Goal: Task Accomplishment & Management: Use online tool/utility

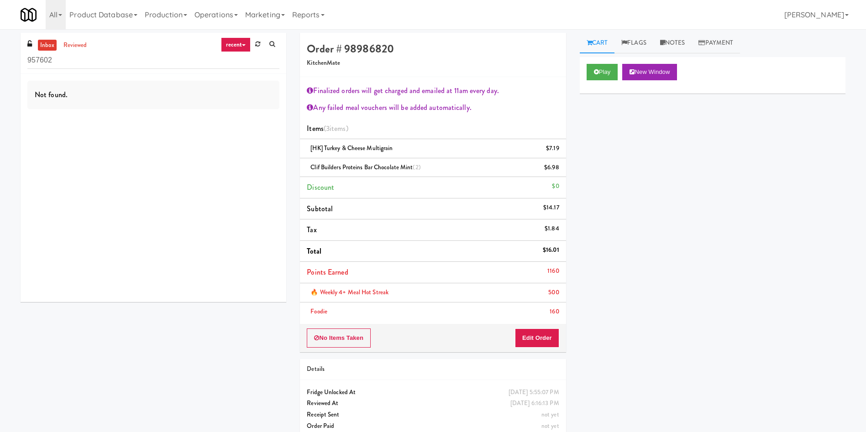
click at [90, 41] on ul "inbox reviewed" at bounding box center [64, 45] width 56 height 11
click at [83, 44] on link "reviewed" at bounding box center [75, 45] width 28 height 11
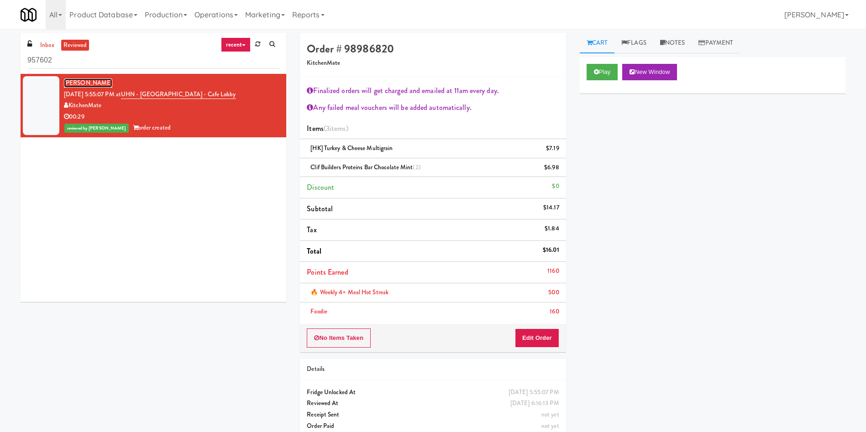
click at [94, 82] on link "[PERSON_NAME]" at bounding box center [88, 83] width 48 height 9
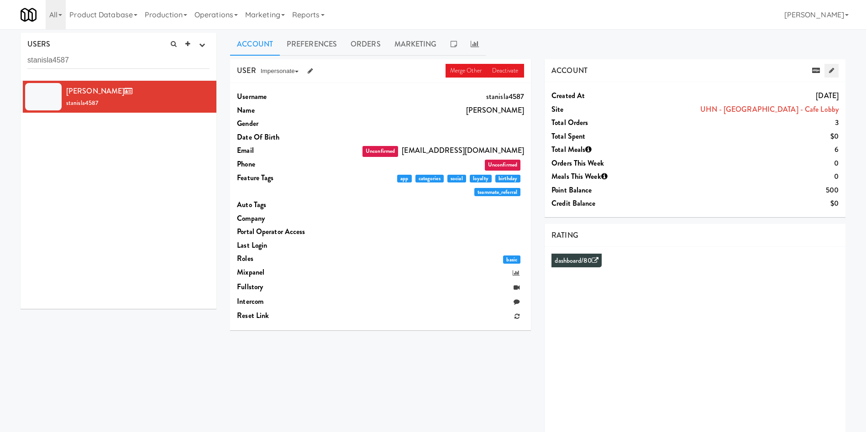
click at [834, 71] on link at bounding box center [832, 71] width 14 height 14
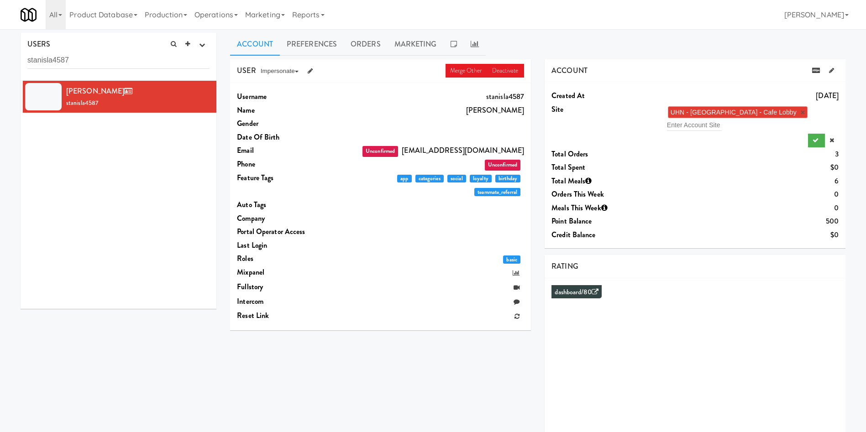
click at [801, 110] on link "×" at bounding box center [803, 113] width 4 height 8
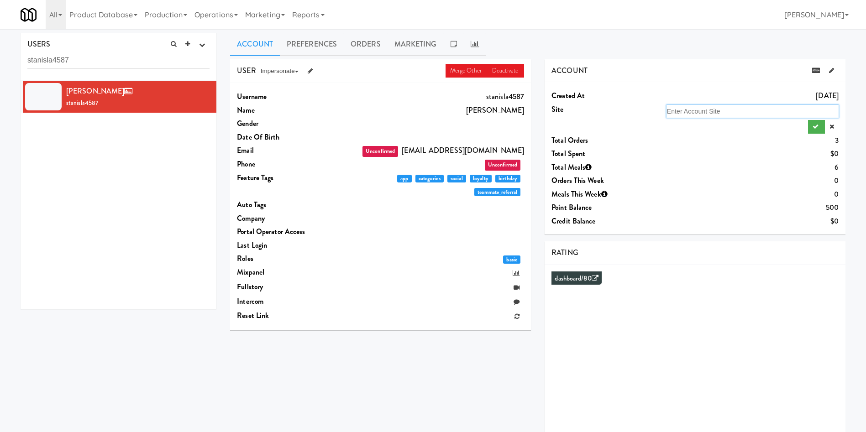
click at [757, 115] on div "Enter Account Site" at bounding box center [753, 111] width 172 height 13
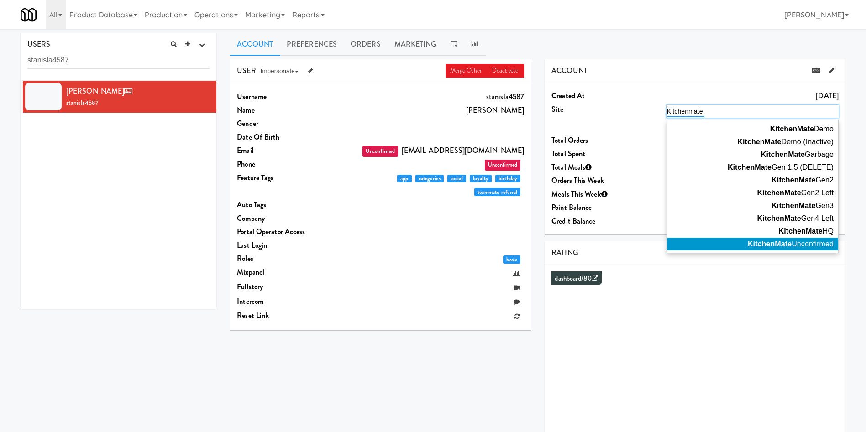
type input "Kitchenmate"
click at [774, 244] on em "KitchenMate" at bounding box center [770, 244] width 44 height 8
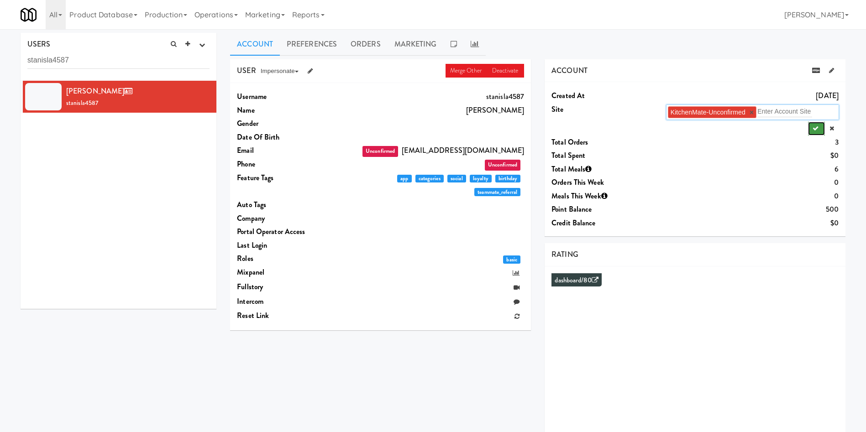
click at [813, 127] on icon "submit" at bounding box center [816, 129] width 6 height 6
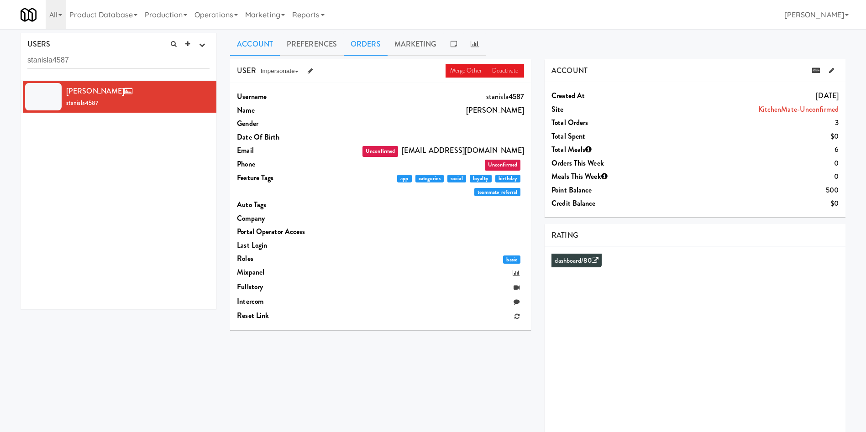
click at [373, 49] on link "Orders" at bounding box center [366, 44] width 44 height 23
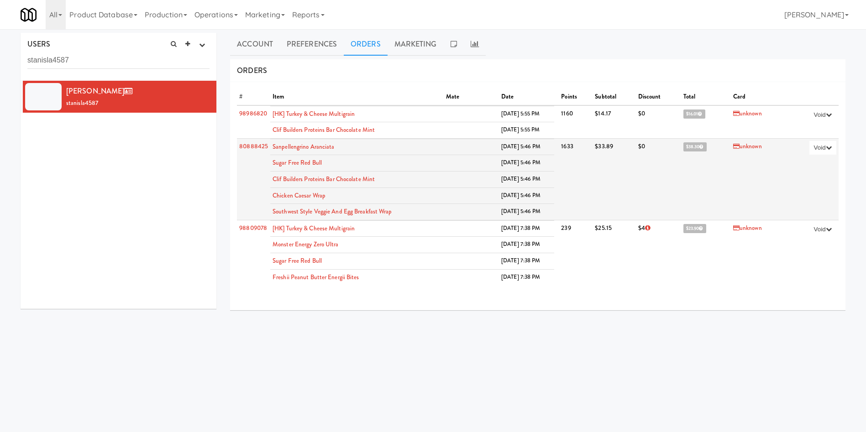
click at [686, 146] on span "$38.30" at bounding box center [694, 146] width 23 height 9
click at [692, 147] on span "$38.30" at bounding box center [694, 146] width 23 height 9
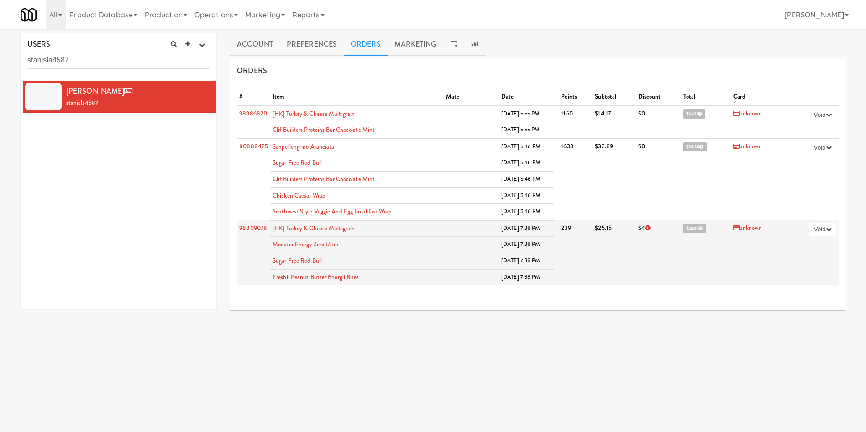
click at [683, 229] on span "$23.90" at bounding box center [694, 228] width 23 height 9
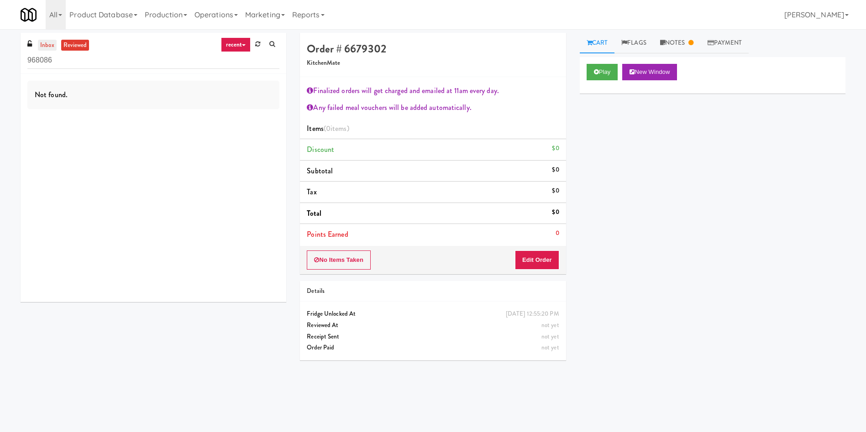
click at [49, 43] on link "inbox" at bounding box center [47, 45] width 19 height 11
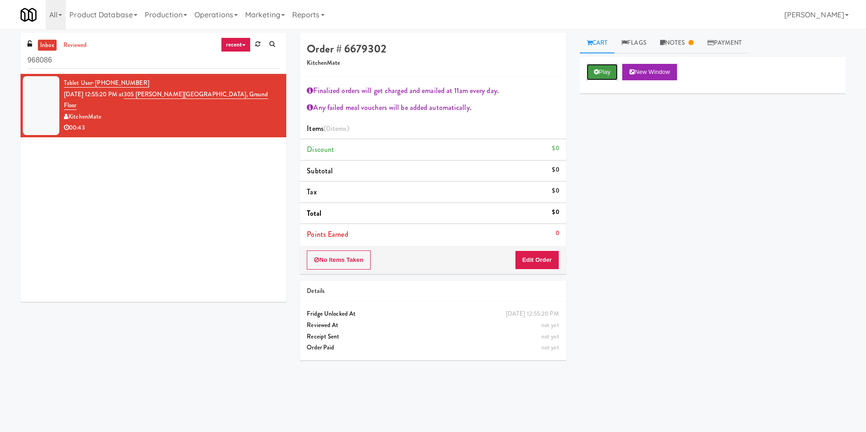
click at [603, 66] on button "Play" at bounding box center [603, 72] width 32 height 16
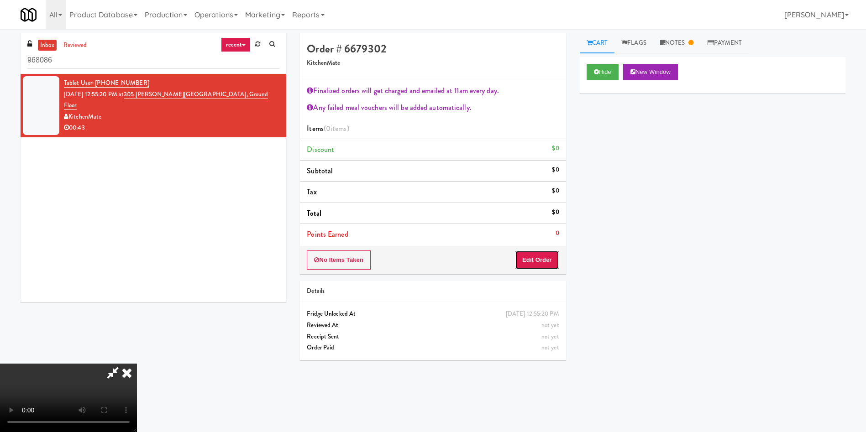
click at [545, 261] on button "Edit Order" at bounding box center [537, 260] width 44 height 19
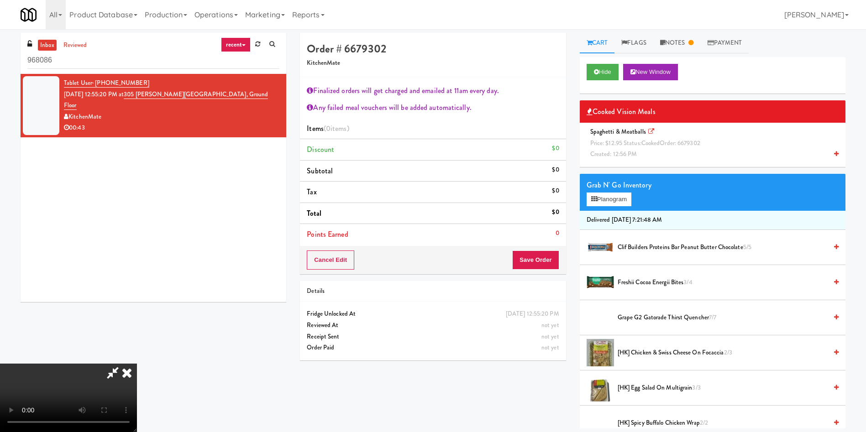
scroll to position [68, 0]
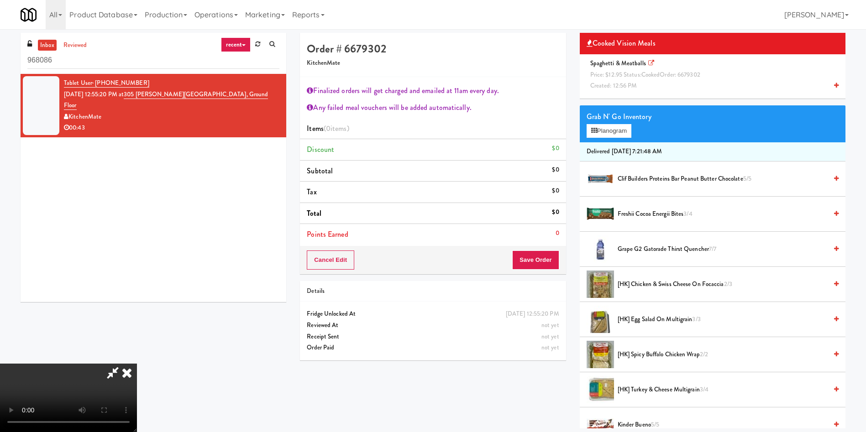
click at [612, 93] on li "Spaghetti & Meatballs Price: $12.95 Status: cooked Order: 6679302 Created: 12:5…" at bounding box center [713, 74] width 266 height 41
click at [613, 85] on span "Created: 12:56 PM" at bounding box center [613, 85] width 47 height 9
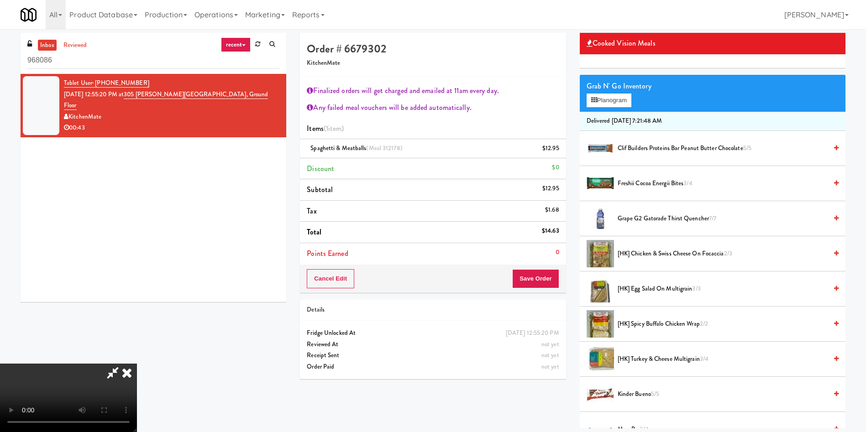
scroll to position [170, 0]
click at [544, 279] on button "Save Order" at bounding box center [535, 278] width 47 height 19
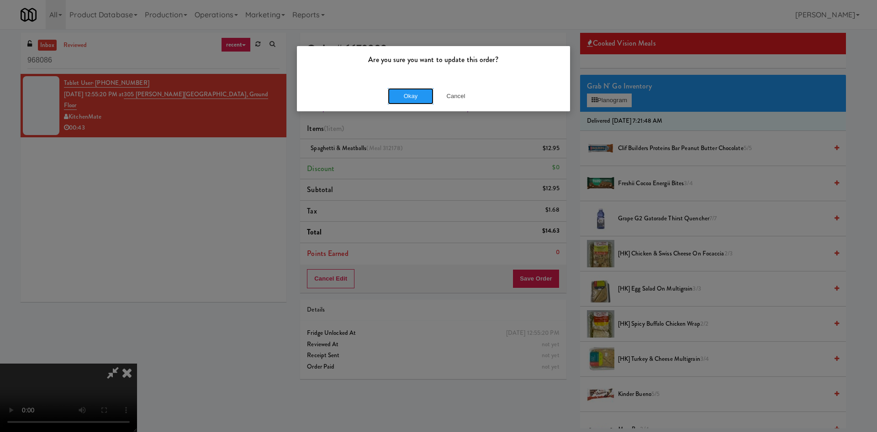
click at [417, 90] on button "Okay" at bounding box center [411, 96] width 46 height 16
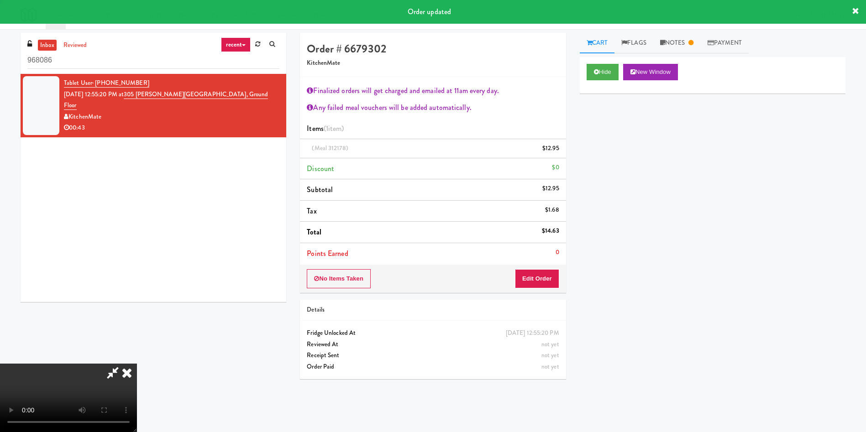
scroll to position [0, 0]
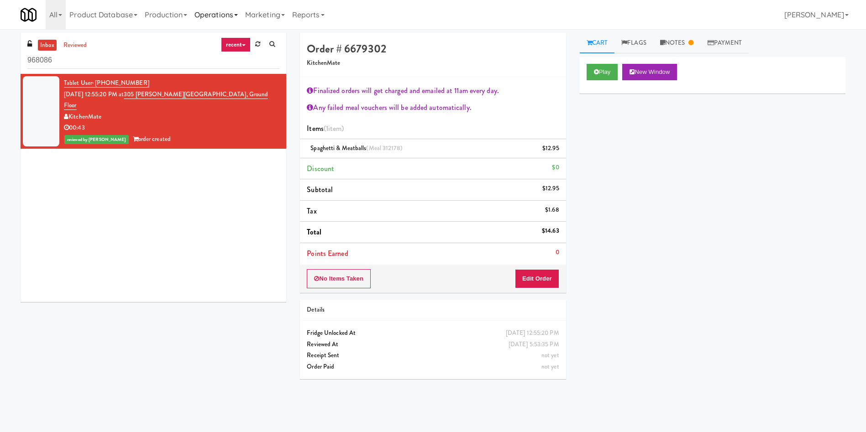
click at [215, 14] on link "Operations" at bounding box center [216, 14] width 51 height 29
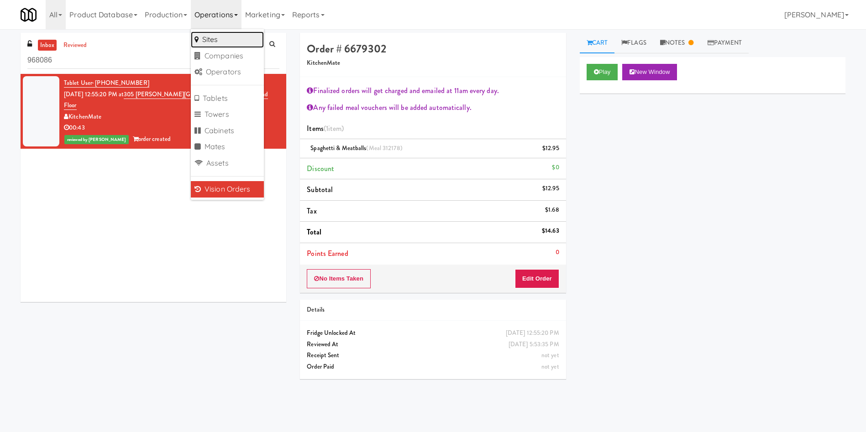
click at [226, 37] on link "Sites" at bounding box center [227, 40] width 73 height 16
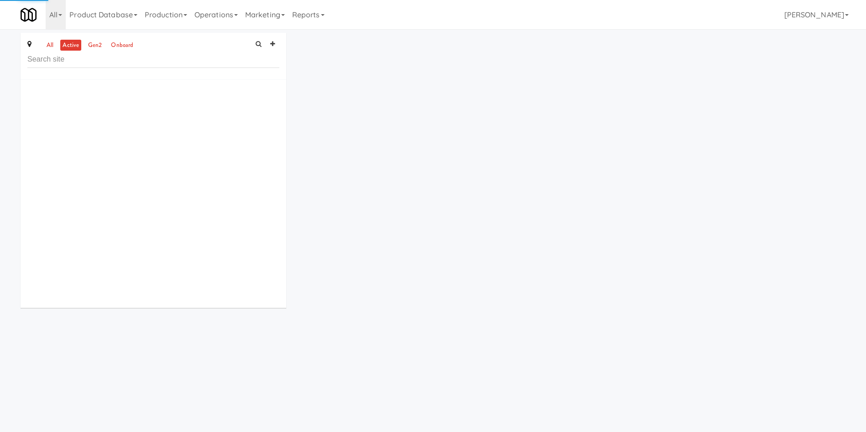
click at [175, 67] on input "text" at bounding box center [153, 59] width 252 height 17
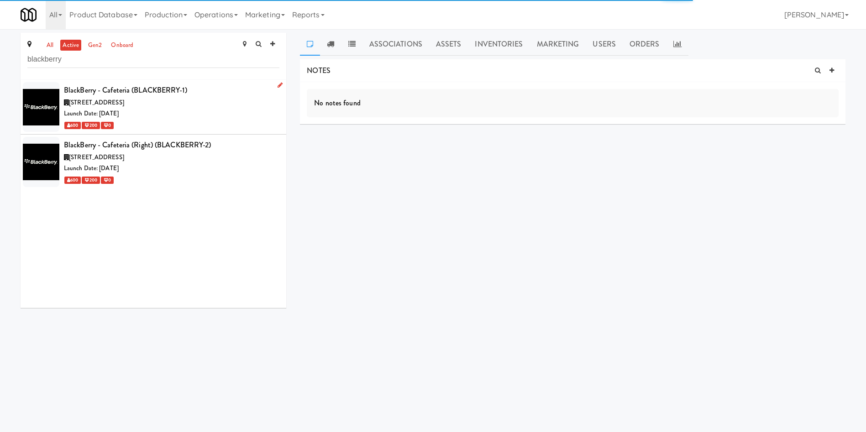
type input "blackberry"
click at [198, 110] on div "Launch Date: Jan 08, 2024" at bounding box center [171, 113] width 215 height 11
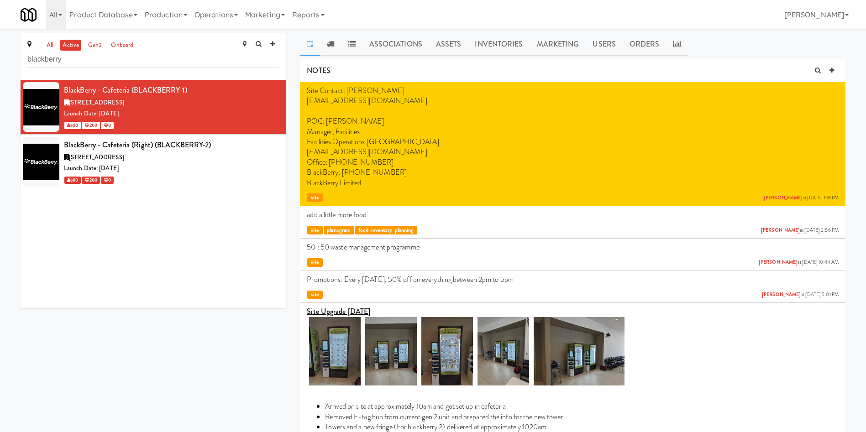
drag, startPoint x: 402, startPoint y: 173, endPoint x: 344, endPoint y: 168, distance: 58.2
click at [344, 168] on p "BlackBerry: +1 (519) 573-9144" at bounding box center [573, 173] width 532 height 10
copy p "+1 (519) 573-9144"
click at [213, 270] on div "BlackBerry - Cafeteria (BLACKBERRY-1) 2200 University Ave E, Waterloo ON Launch…" at bounding box center [154, 194] width 266 height 228
drag, startPoint x: 204, startPoint y: 177, endPoint x: 225, endPoint y: 165, distance: 24.3
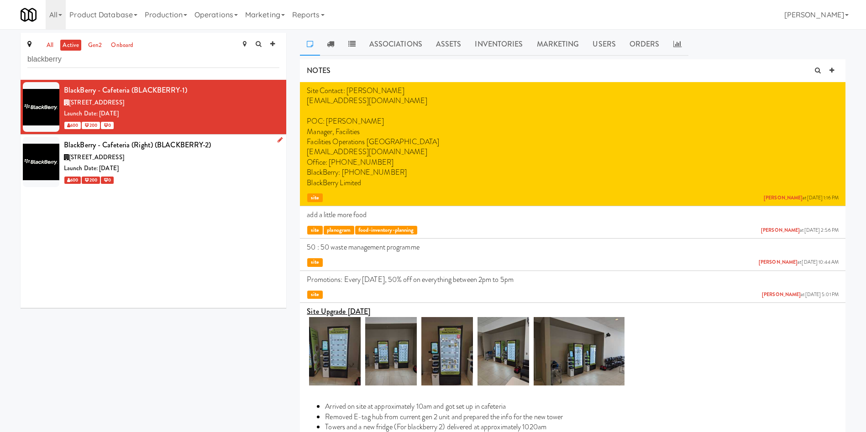
click at [204, 177] on div "600 200 0" at bounding box center [171, 179] width 215 height 11
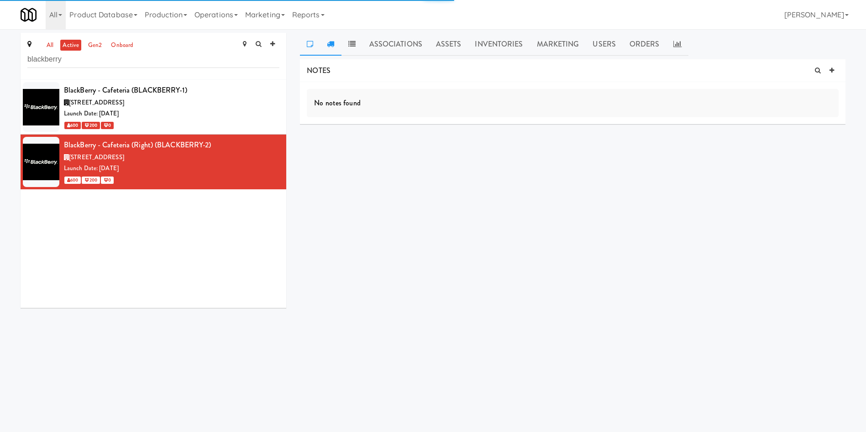
click at [332, 48] on link at bounding box center [330, 44] width 21 height 23
click at [312, 48] on link at bounding box center [310, 44] width 20 height 23
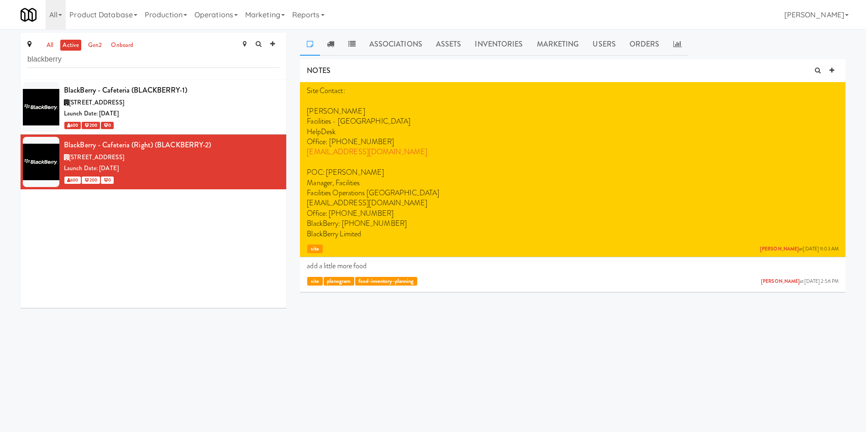
click at [232, 252] on div "BlackBerry - Cafeteria (BLACKBERRY-1) 2200 University Ave E, Waterloo ON Launch…" at bounding box center [154, 194] width 266 height 228
click at [106, 294] on div "BlackBerry - Cafeteria (BLACKBERRY-1) 2200 University Ave E, Waterloo ON Launch…" at bounding box center [154, 194] width 266 height 228
click at [225, 109] on div "Launch Date: Jan 08, 2024" at bounding box center [171, 113] width 215 height 11
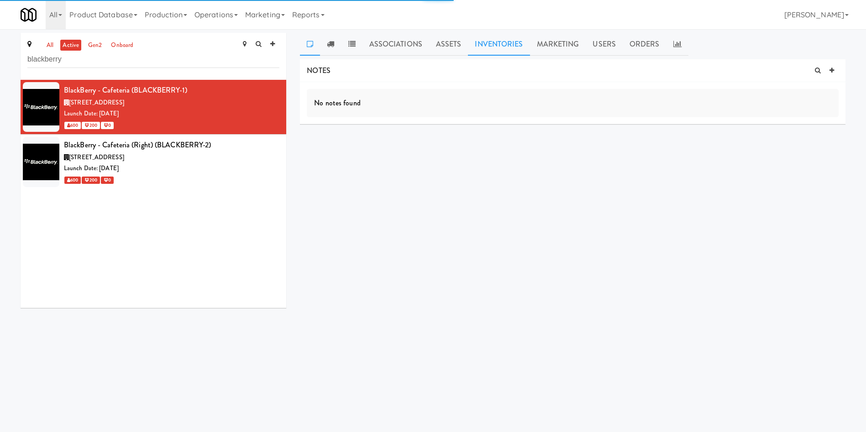
click at [484, 42] on link "Inventories" at bounding box center [499, 44] width 62 height 23
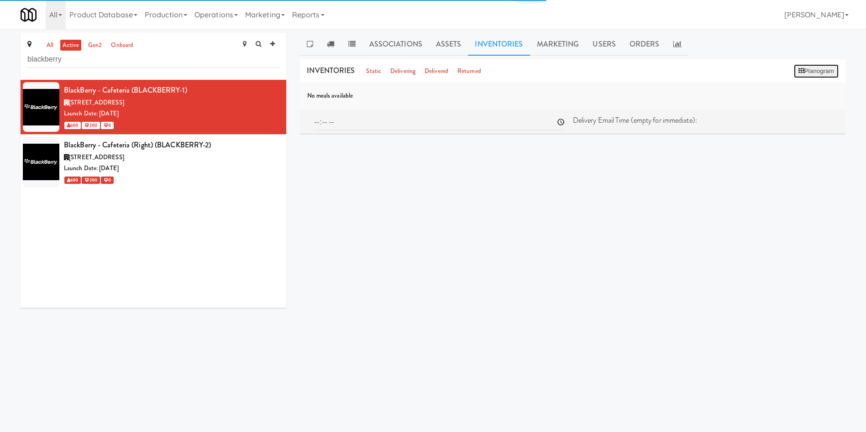
click at [800, 71] on icon at bounding box center [802, 71] width 6 height 6
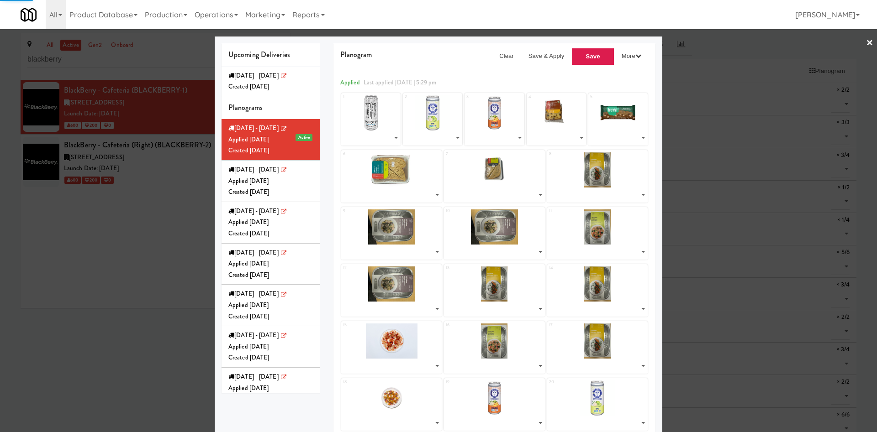
select select "number:275524"
select select "number:271600"
select select "number:275603"
select select "number:275987"
select select "number:271968"
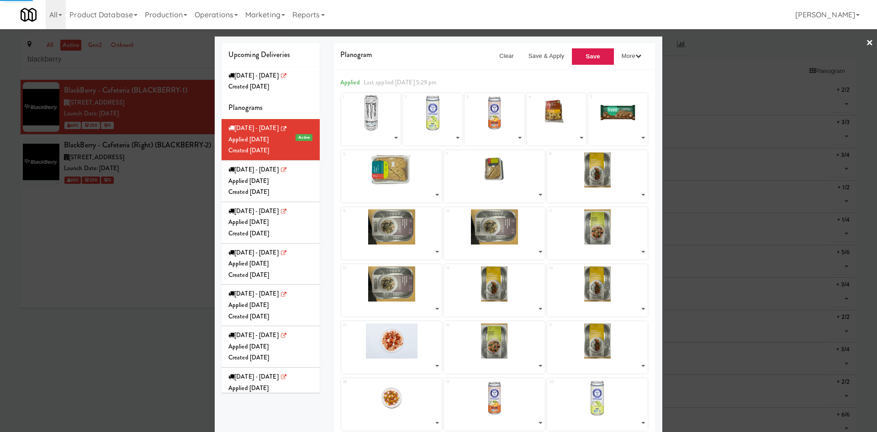
select select "number:275927"
select select "number:275865"
select select "number:274332"
select select "number:274097"
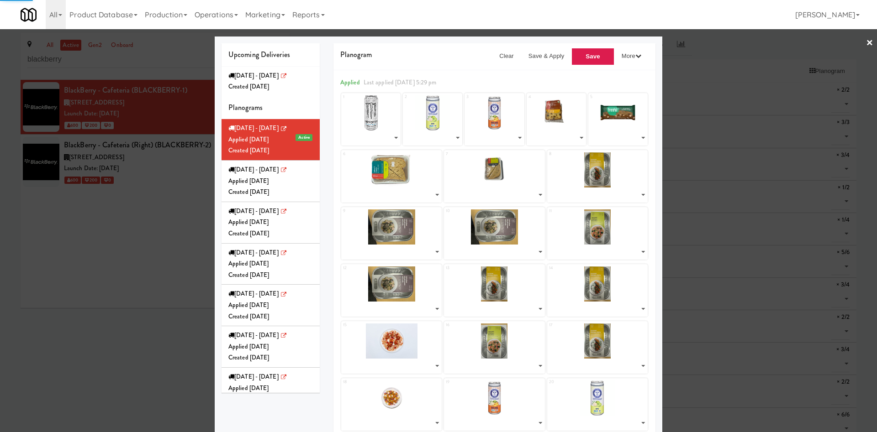
select select "number:274279"
select select "number:274097"
select select "number:274332"
select select "number:274158"
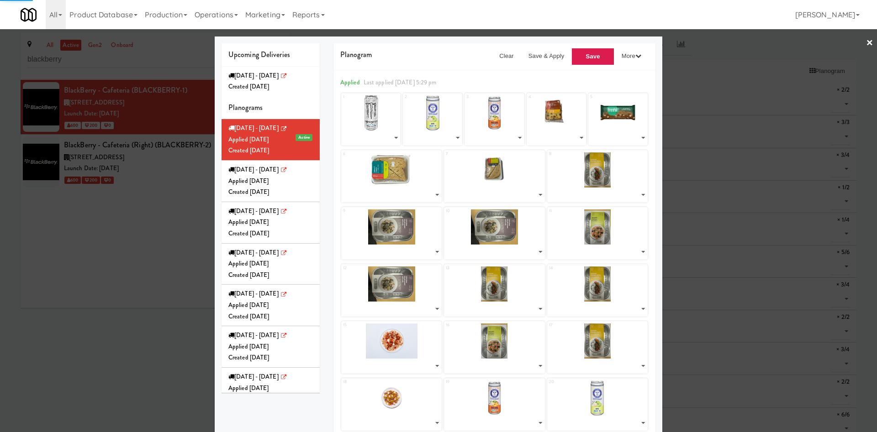
select select "number:274279"
select select "number:274332"
select select "number:274219"
select select "number:275603"
select select "number:275577"
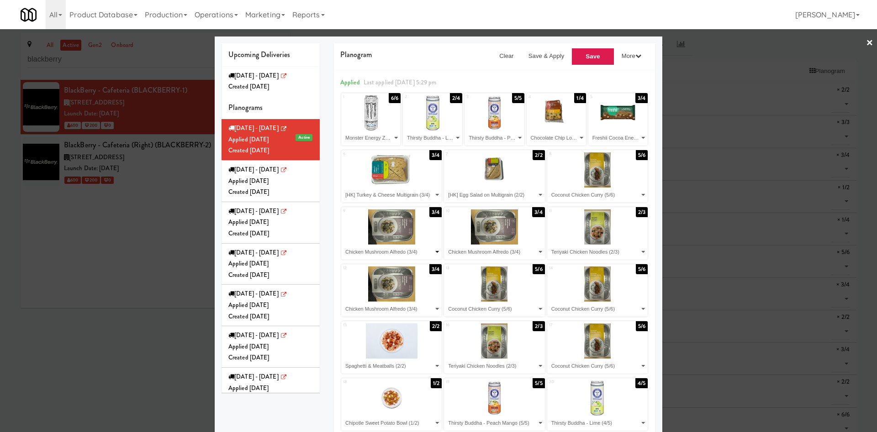
click at [399, 252] on select "- Empty - Bacon & Egg Breakfast Wrap (2/2) Bistro Deli Box (3/3) Chicken Mushro…" at bounding box center [391, 252] width 98 height 15
select select "number:275800"
click at [342, 245] on select "- Empty - Bacon & Egg Breakfast Wrap (2/2) Bistro Deli Box (3/3) Chicken Mushro…" at bounding box center [391, 252] width 98 height 15
click at [485, 253] on select "- Empty - Bacon & Egg Breakfast Wrap (2/2) Bistro Deli Box (3/3) Chicken Mushro…" at bounding box center [494, 252] width 98 height 15
select select "number:275777"
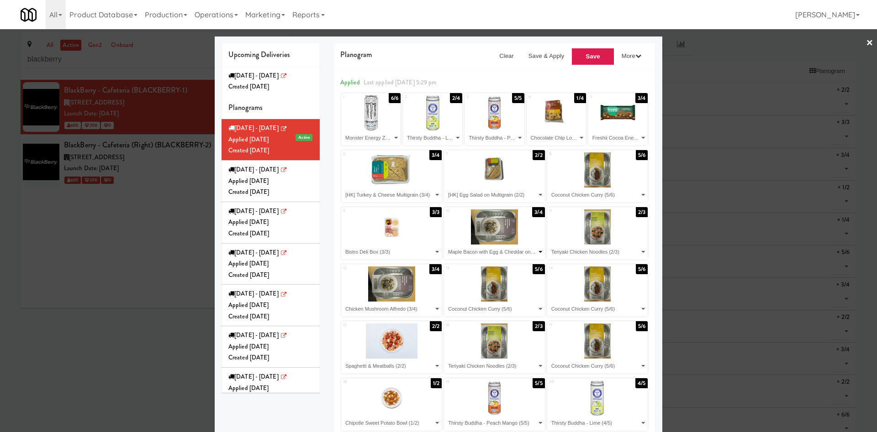
click at [445, 245] on select "- Empty - Bacon & Egg Breakfast Wrap (2/2) Bistro Deli Box (3/3) Chicken Mushro…" at bounding box center [494, 252] width 98 height 15
click at [578, 252] on select "- Empty - Bacon & Egg Breakfast Wrap (2/2) Bistro Deli Box (3/3) Chicken Mushro…" at bounding box center [597, 252] width 98 height 15
select select "number:275800"
click at [548, 245] on select "- Empty - Bacon & Egg Breakfast Wrap (2/2) Bistro Deli Box (3/3) Chicken Mushro…" at bounding box center [597, 252] width 98 height 15
drag, startPoint x: 468, startPoint y: 312, endPoint x: 474, endPoint y: 310, distance: 6.1
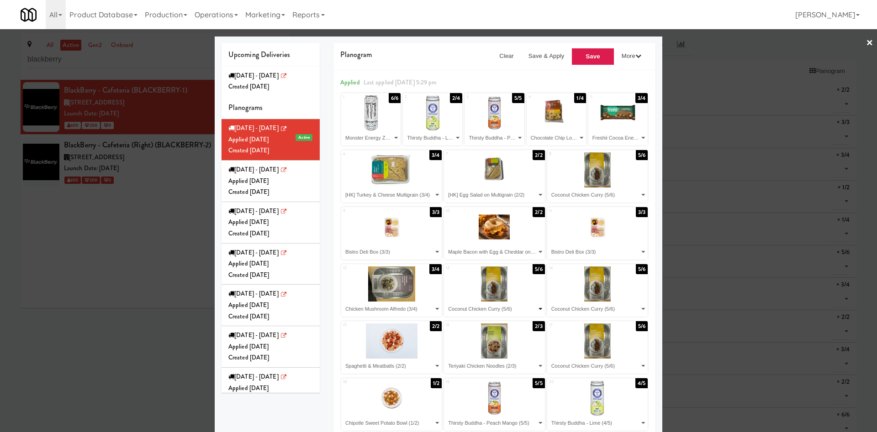
click at [469, 312] on select "- Empty - Bacon & Egg Breakfast Wrap (2/2) Bistro Deli Box (3/3) Chicken Mushro…" at bounding box center [494, 309] width 98 height 15
select select "number:275708"
click at [445, 302] on select "- Empty - Bacon & Egg Breakfast Wrap (2/2) Bistro Deli Box (3/3) Chicken Mushro…" at bounding box center [494, 309] width 98 height 15
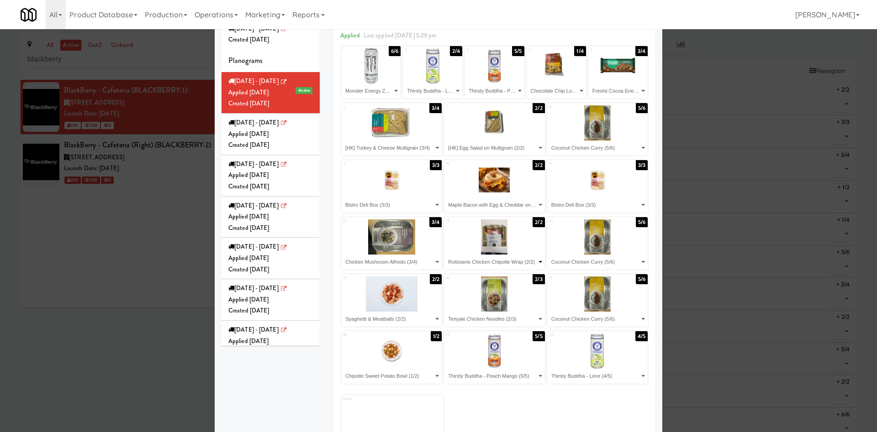
scroll to position [68, 0]
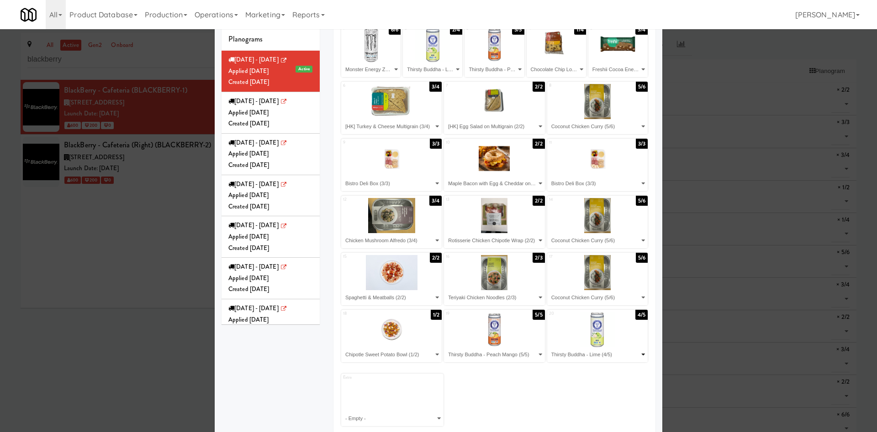
click at [602, 355] on select "- Empty - Bacon & Egg Breakfast Wrap (2/2) Bistro Deli Box (3/3) Chicken Mushro…" at bounding box center [597, 354] width 98 height 15
select select
click at [548, 347] on select "- Empty - Bacon & Egg Breakfast Wrap (2/2) Bistro Deli Box (3/3) Chicken Mushro…" at bounding box center [597, 354] width 98 height 15
click at [510, 354] on select "- Empty - Bacon & Egg Breakfast Wrap (2/2) Bistro Deli Box (3/3) Chicken Mushro…" at bounding box center [494, 354] width 98 height 15
select select
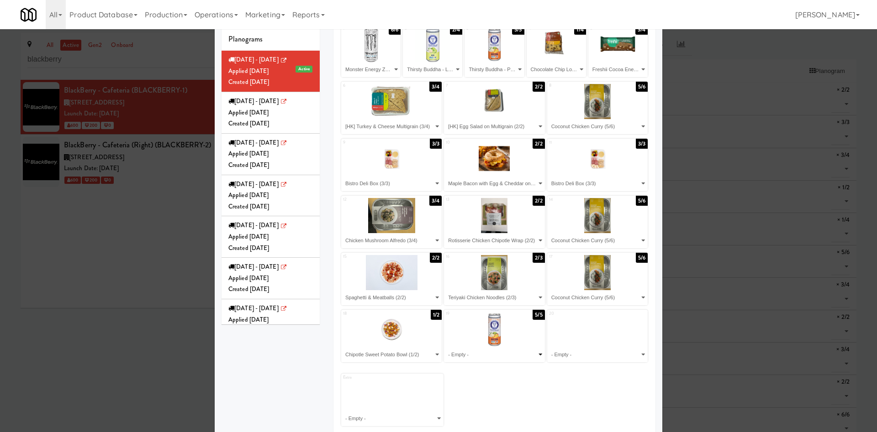
click at [445, 347] on select "- Empty - Bacon & Egg Breakfast Wrap (2/2) Bistro Deli Box (3/3) Chicken Mushro…" at bounding box center [494, 354] width 98 height 15
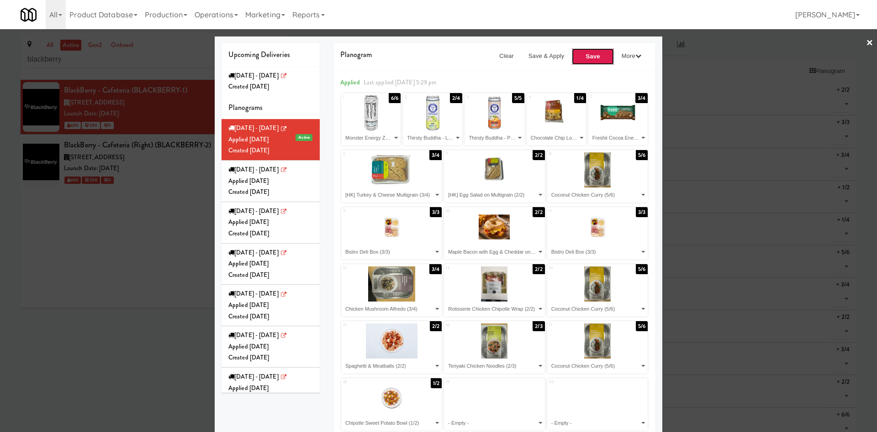
click at [577, 53] on button "Save" at bounding box center [592, 56] width 43 height 17
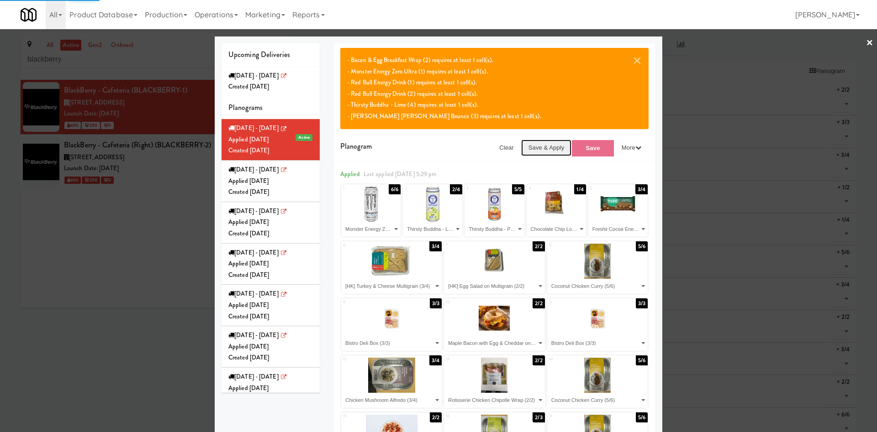
click at [536, 141] on button "Save & Apply" at bounding box center [546, 148] width 51 height 16
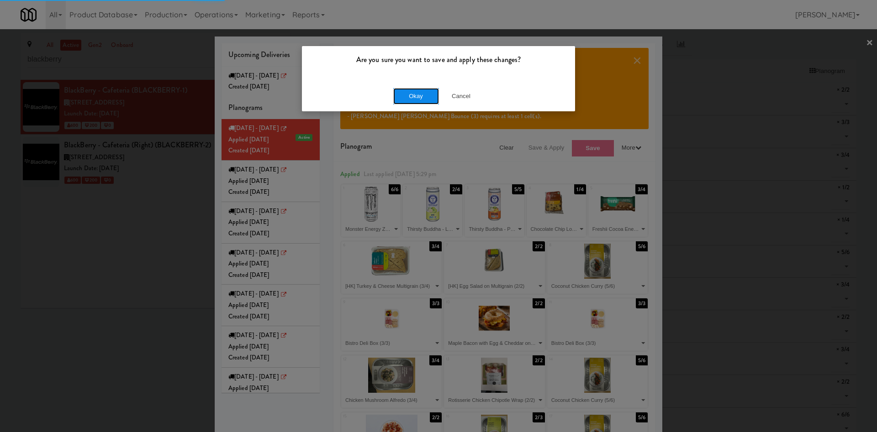
click at [432, 97] on button "Okay" at bounding box center [416, 96] width 46 height 16
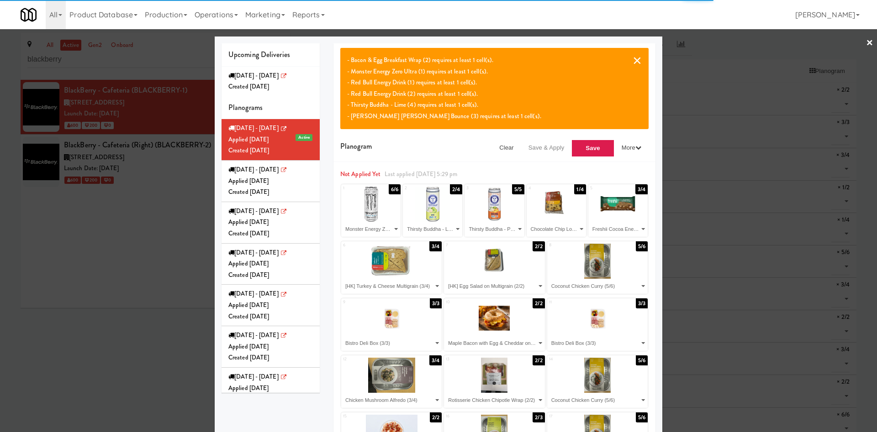
click at [634, 60] on button "×" at bounding box center [636, 60] width 9 height 11
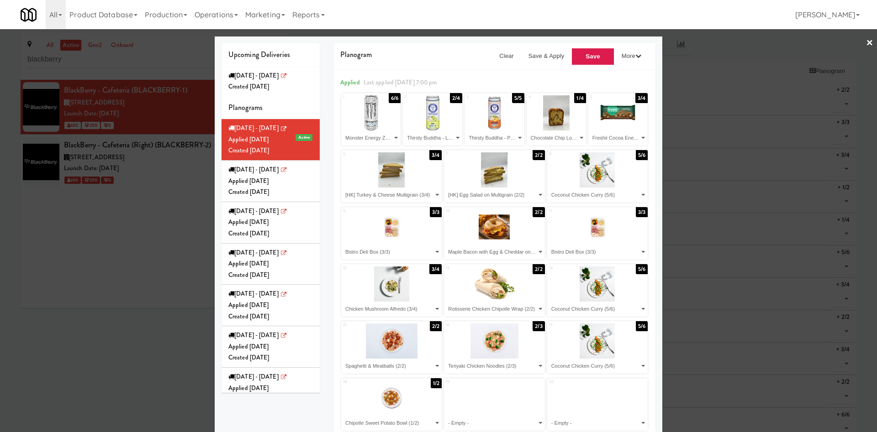
click at [87, 280] on div at bounding box center [438, 216] width 877 height 432
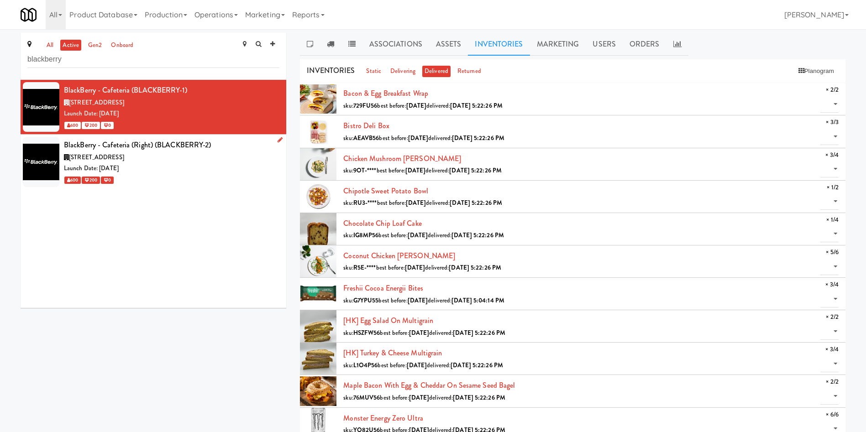
click at [209, 173] on div "Launch Date: Apr 15, 2024" at bounding box center [171, 168] width 215 height 11
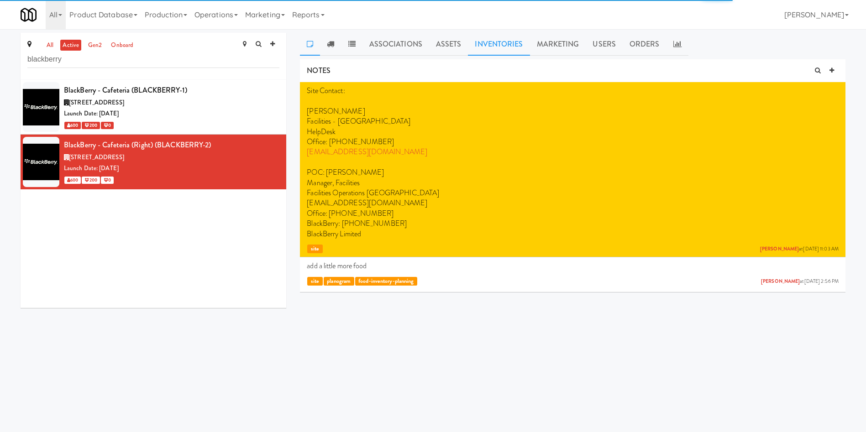
click at [511, 43] on link "Inventories" at bounding box center [499, 44] width 62 height 23
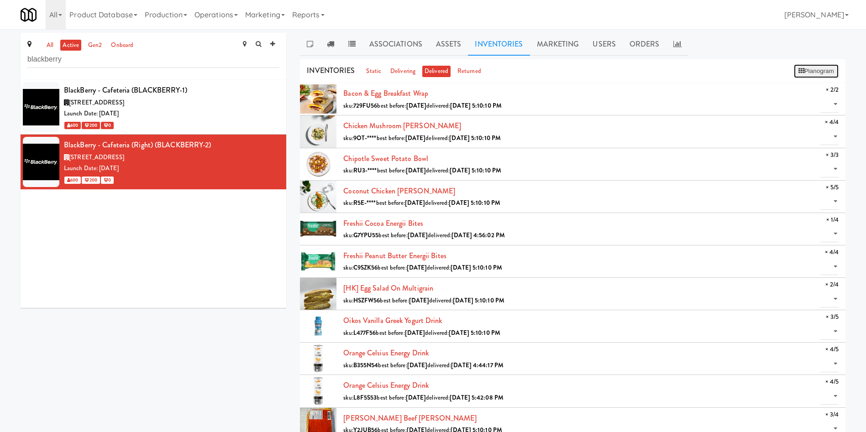
click at [815, 68] on button "Planogram" at bounding box center [816, 71] width 45 height 14
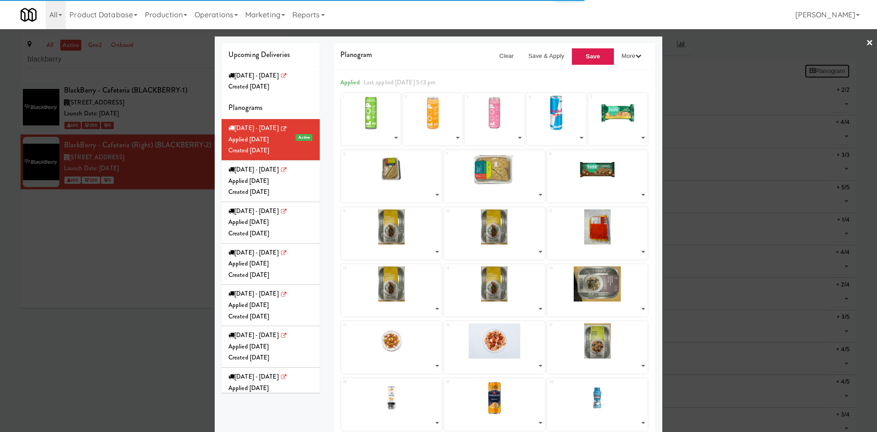
select select "number:195933"
select select "number:238536"
select select "number:238564"
select select "number:275525"
select select "number:276094"
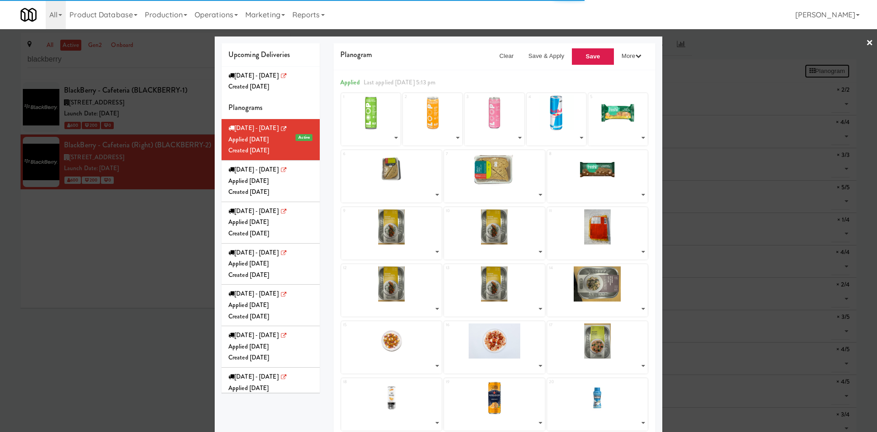
select select "number:275866"
select select "number:275988"
select select "number:272013"
select select "number:274333"
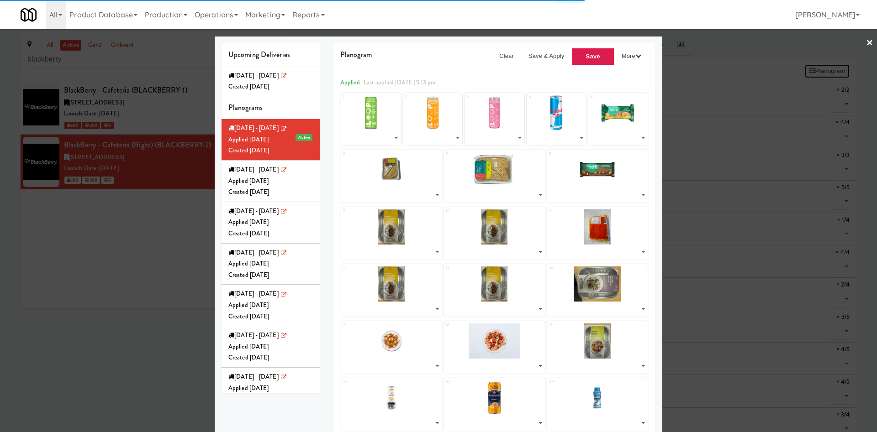
select select "number:276046"
select select "number:274333"
select select "number:274098"
select select "number:274220"
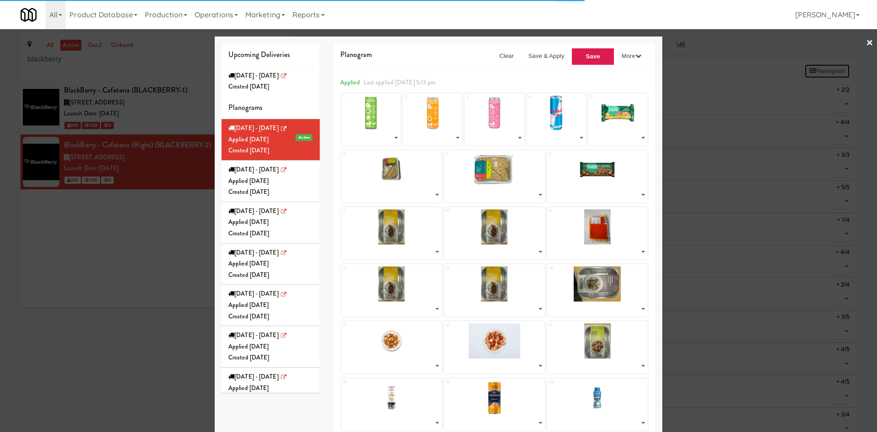
select select "number:274159"
select select "number:274280"
select select "number:268109"
select select "number:275578"
select select "number:275928"
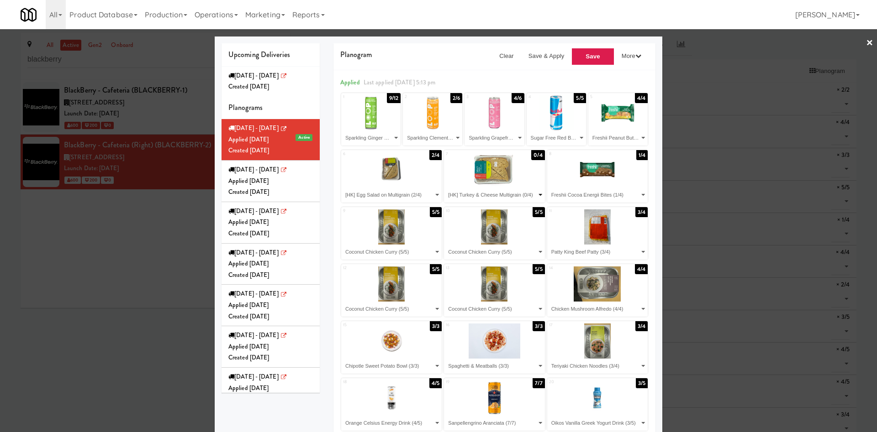
drag, startPoint x: 468, startPoint y: 196, endPoint x: 479, endPoint y: 188, distance: 13.7
click at [468, 197] on select "- Empty - Bacon & Egg Breakfast Wrap (2/2) Chicken Mushroom Alfredo (4/4) Chipo…" at bounding box center [494, 195] width 98 height 15
select select "number:275750"
click at [445, 188] on select "- Empty - Bacon & Egg Breakfast Wrap (2/2) Chicken Mushroom Alfredo (4/4) Chipo…" at bounding box center [494, 195] width 98 height 15
click at [479, 250] on select "- Empty - Bacon & Egg Breakfast Wrap (2/2) Chicken Mushroom Alfredo (4/4) Chipo…" at bounding box center [494, 252] width 98 height 15
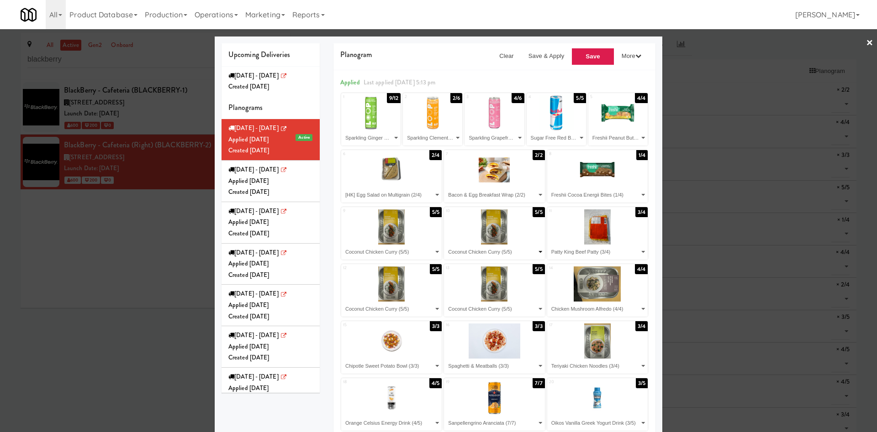
select select "number:275709"
click at [445, 245] on select "- Empty - Bacon & Egg Breakfast Wrap (2/2) Chicken Mushroom Alfredo (4/4) Chipo…" at bounding box center [494, 252] width 98 height 15
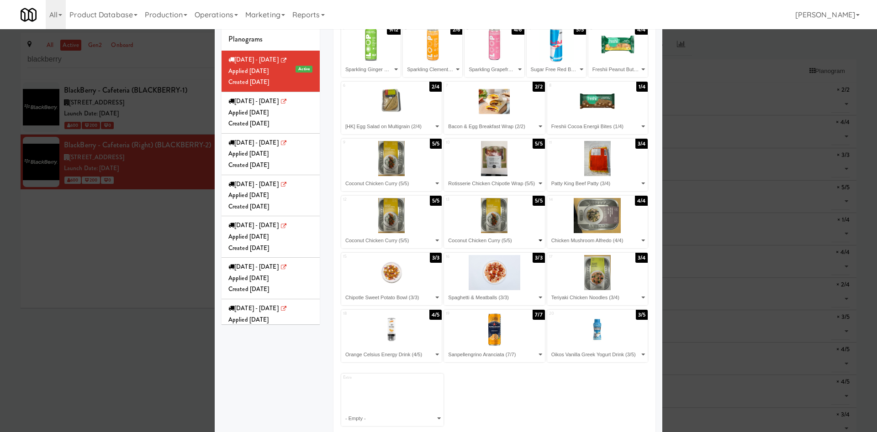
drag, startPoint x: 490, startPoint y: 242, endPoint x: 492, endPoint y: 236, distance: 6.2
click at [490, 242] on select "- Empty - Bacon & Egg Breakfast Wrap (2/2) Chicken Mushroom Alfredo (4/4) Chipo…" at bounding box center [494, 240] width 98 height 15
select select "number:275778"
click at [445, 233] on select "- Empty - Bacon & Egg Breakfast Wrap (2/2) Chicken Mushroom Alfredo (4/4) Chipo…" at bounding box center [494, 240] width 98 height 15
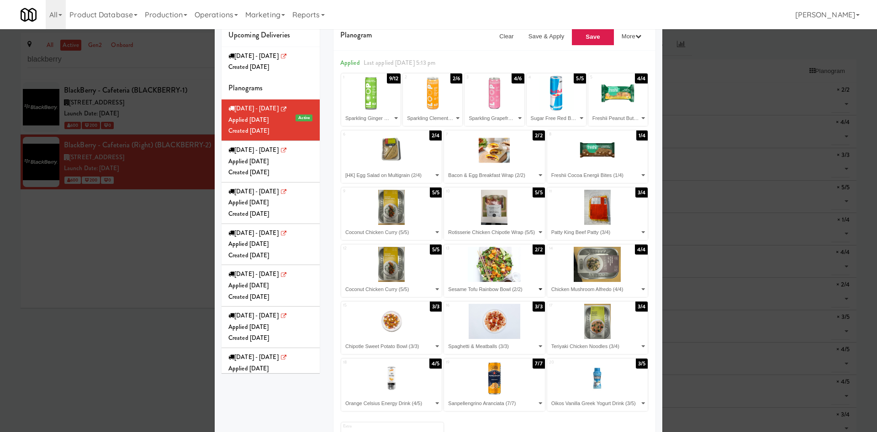
scroll to position [0, 0]
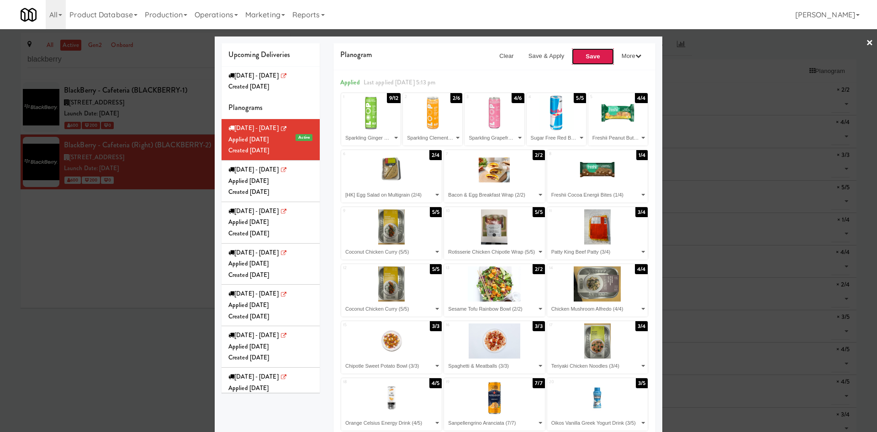
click at [590, 53] on button "Save" at bounding box center [592, 56] width 43 height 17
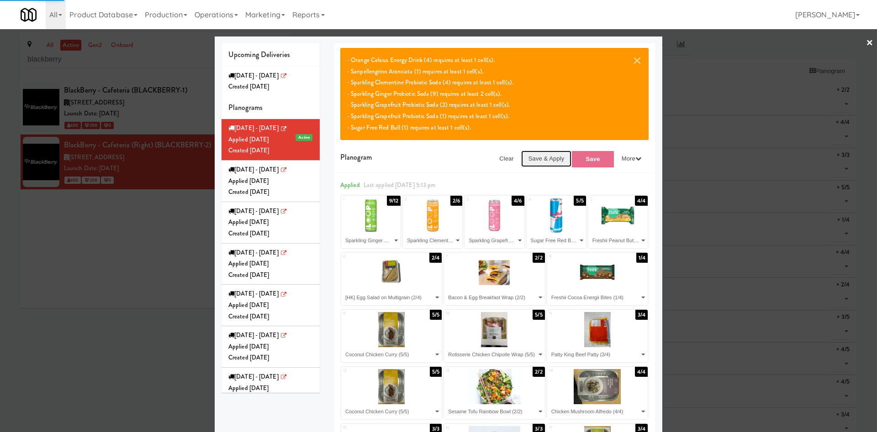
click at [525, 158] on button "Save & Apply" at bounding box center [546, 159] width 51 height 16
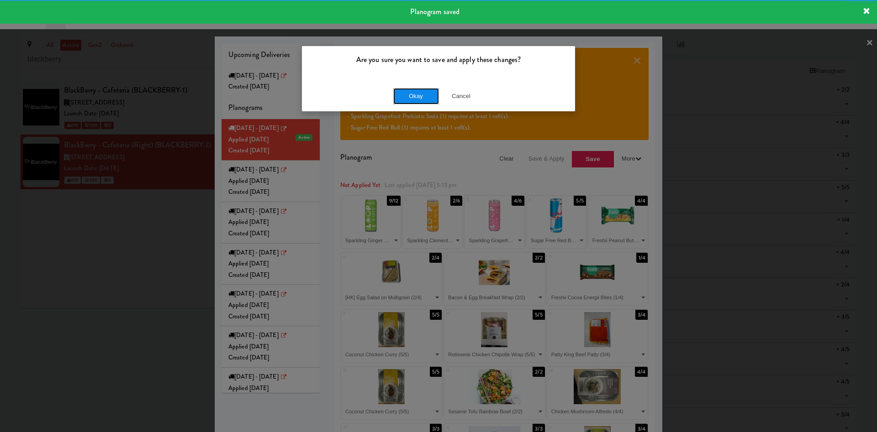
click at [423, 95] on button "Okay" at bounding box center [416, 96] width 46 height 16
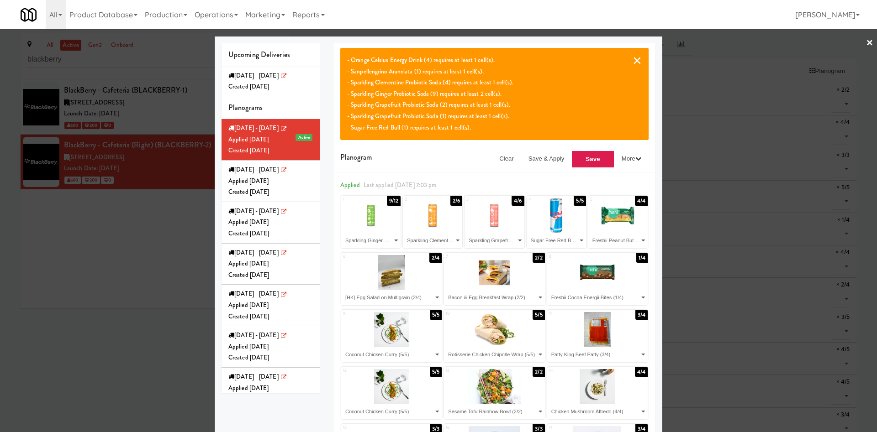
click at [635, 55] on button "×" at bounding box center [636, 60] width 9 height 11
